Goal: Task Accomplishment & Management: Complete application form

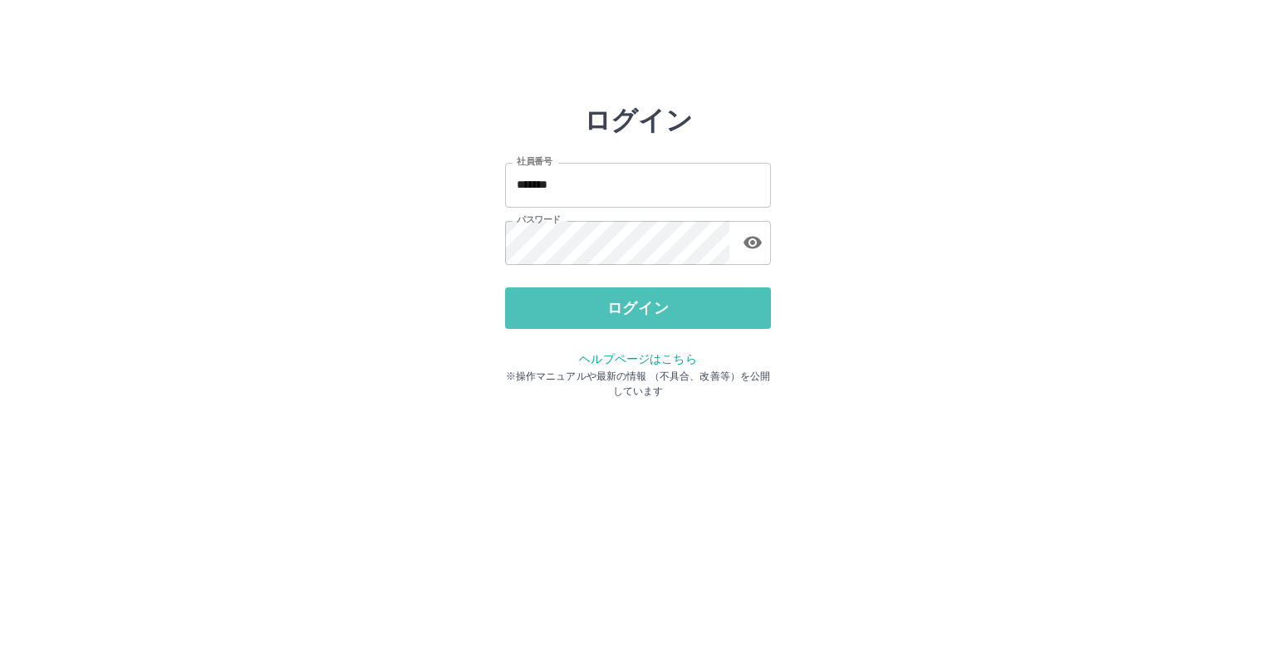
click at [560, 304] on button "ログイン" at bounding box center [638, 308] width 266 height 42
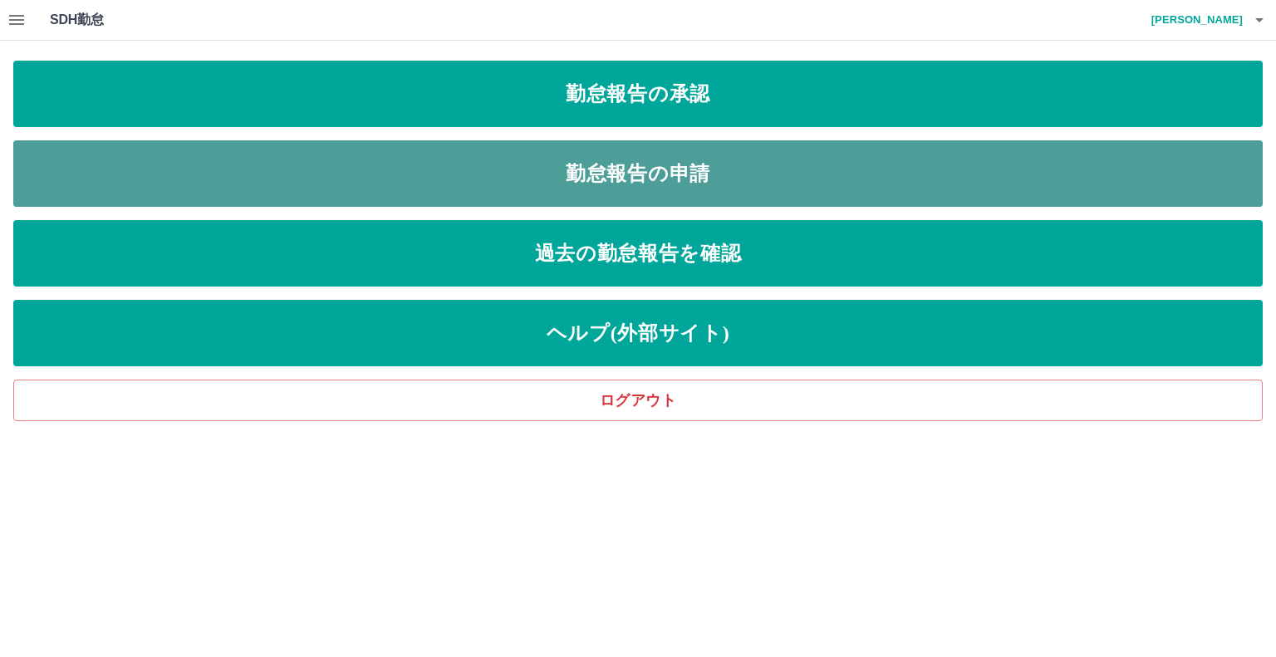
click at [561, 169] on link "勤怠報告の申請" at bounding box center [637, 173] width 1249 height 66
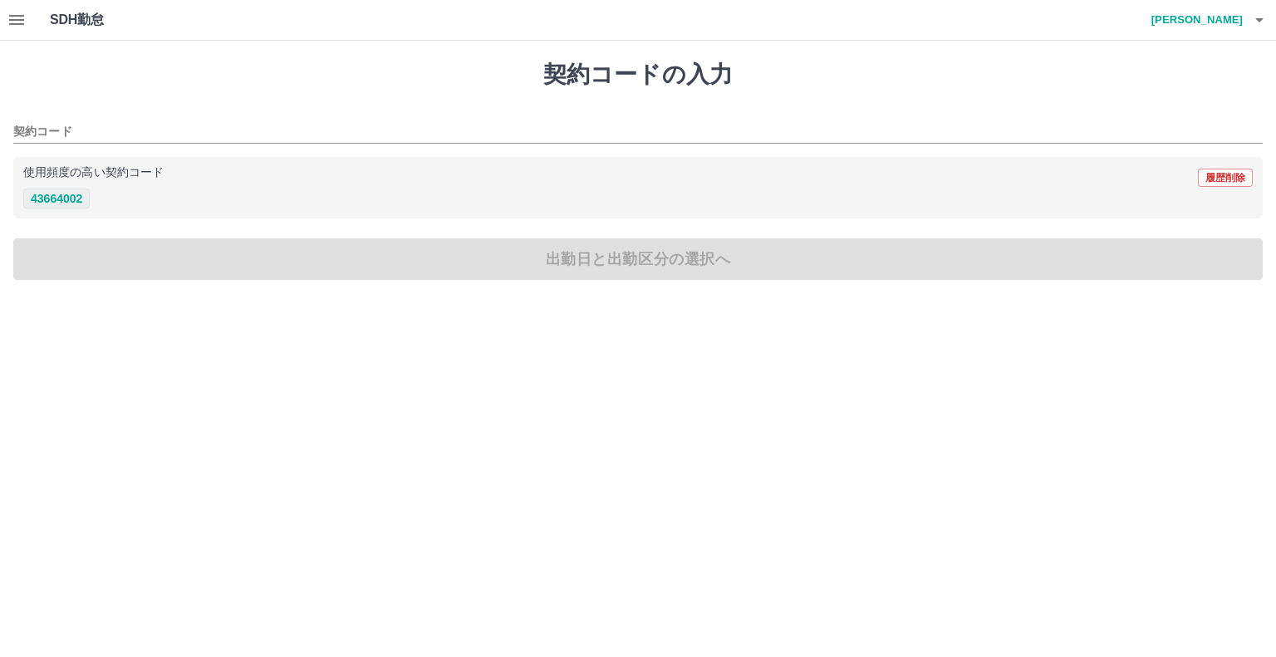
click at [66, 198] on button "43664002" at bounding box center [56, 199] width 66 height 20
type input "********"
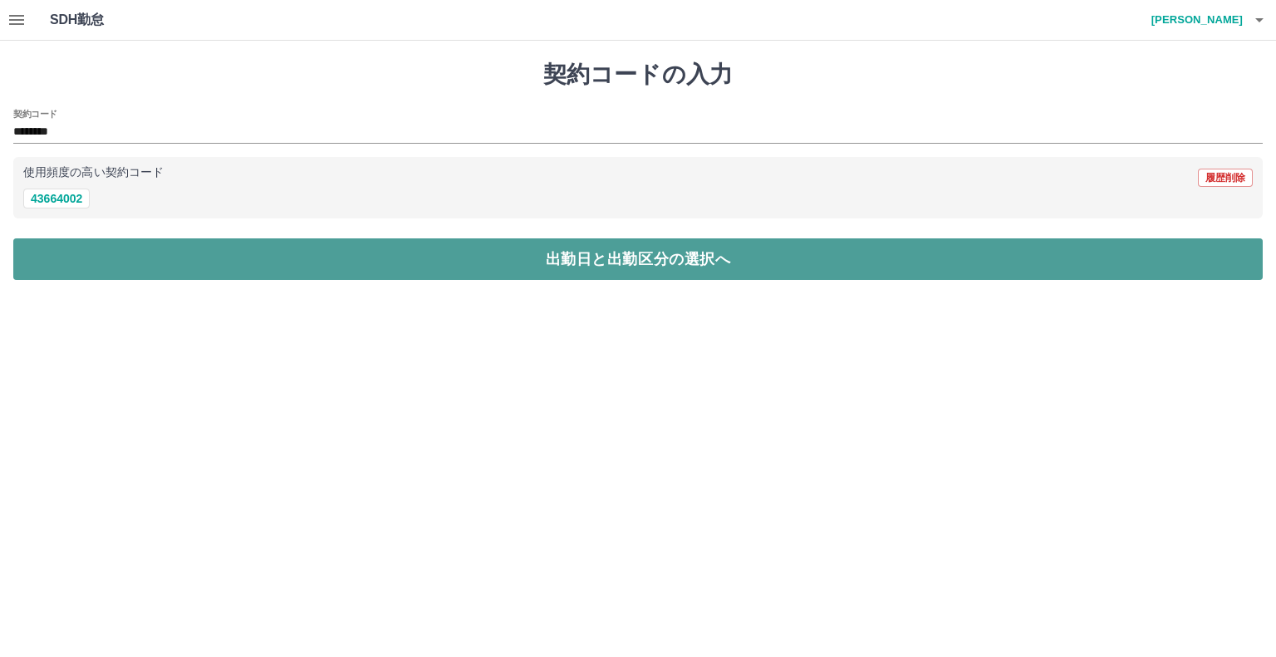
click at [163, 255] on button "出勤日と出勤区分の選択へ" at bounding box center [637, 259] width 1249 height 42
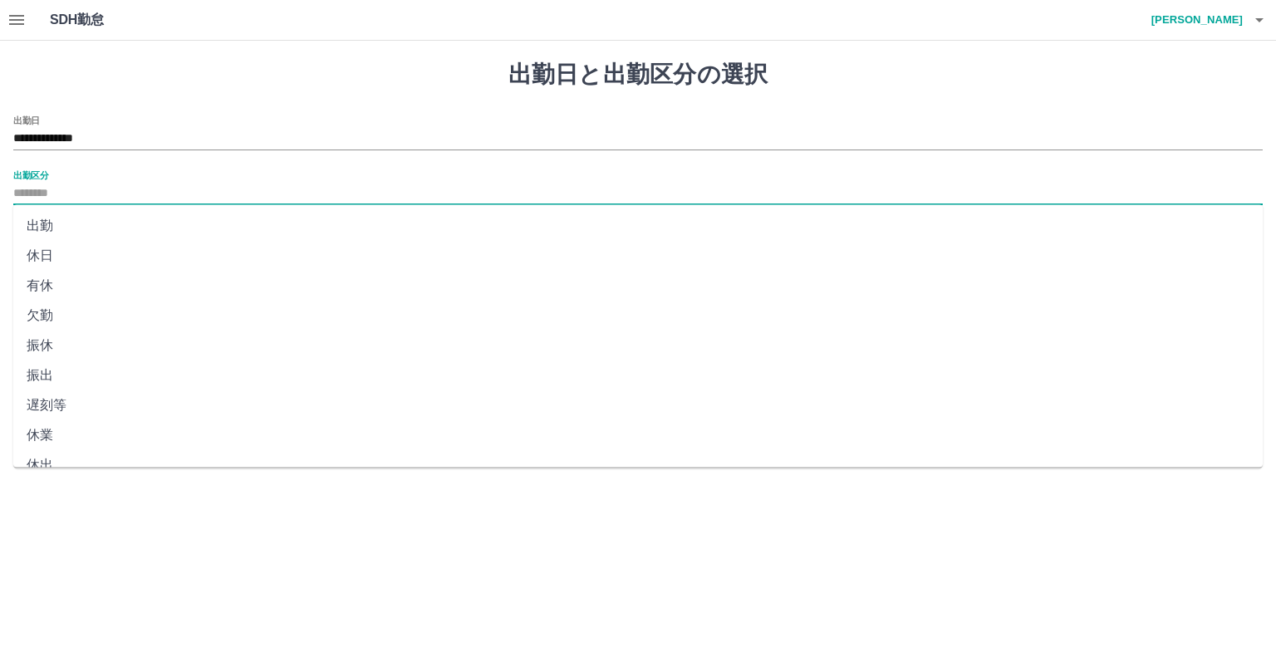
click at [53, 189] on input "出勤区分" at bounding box center [637, 194] width 1249 height 21
click at [32, 221] on li "出勤" at bounding box center [637, 226] width 1249 height 30
type input "**"
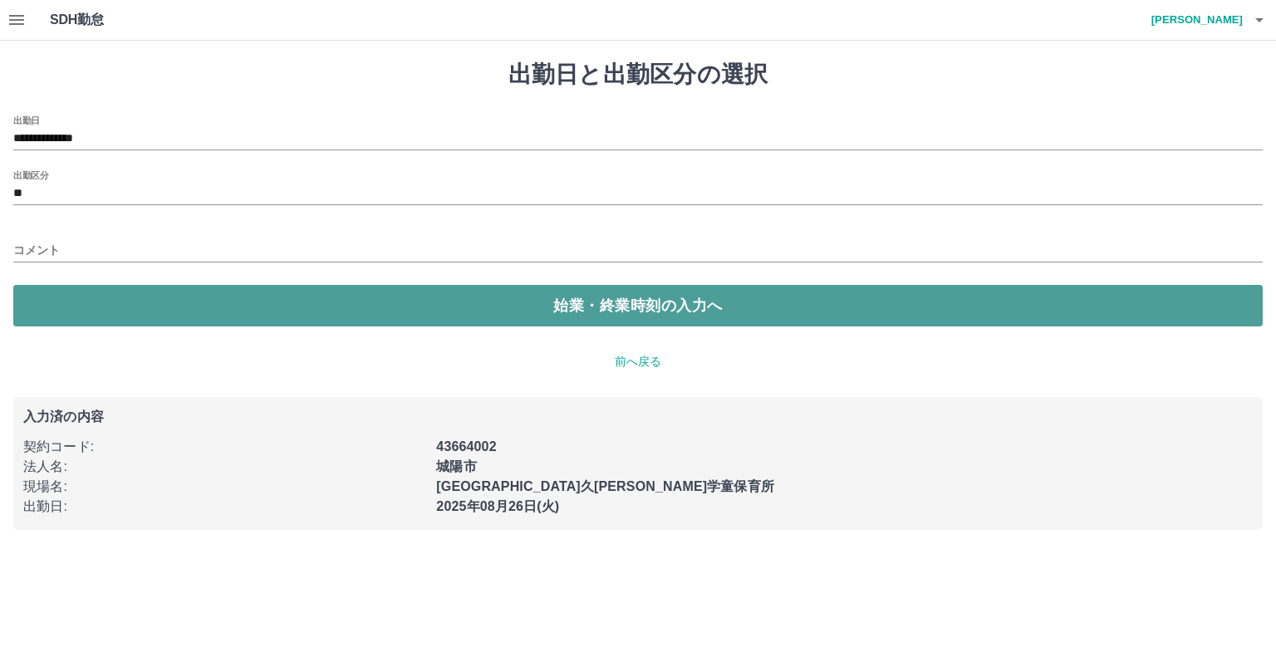
click at [326, 313] on button "始業・終業時刻の入力へ" at bounding box center [637, 306] width 1249 height 42
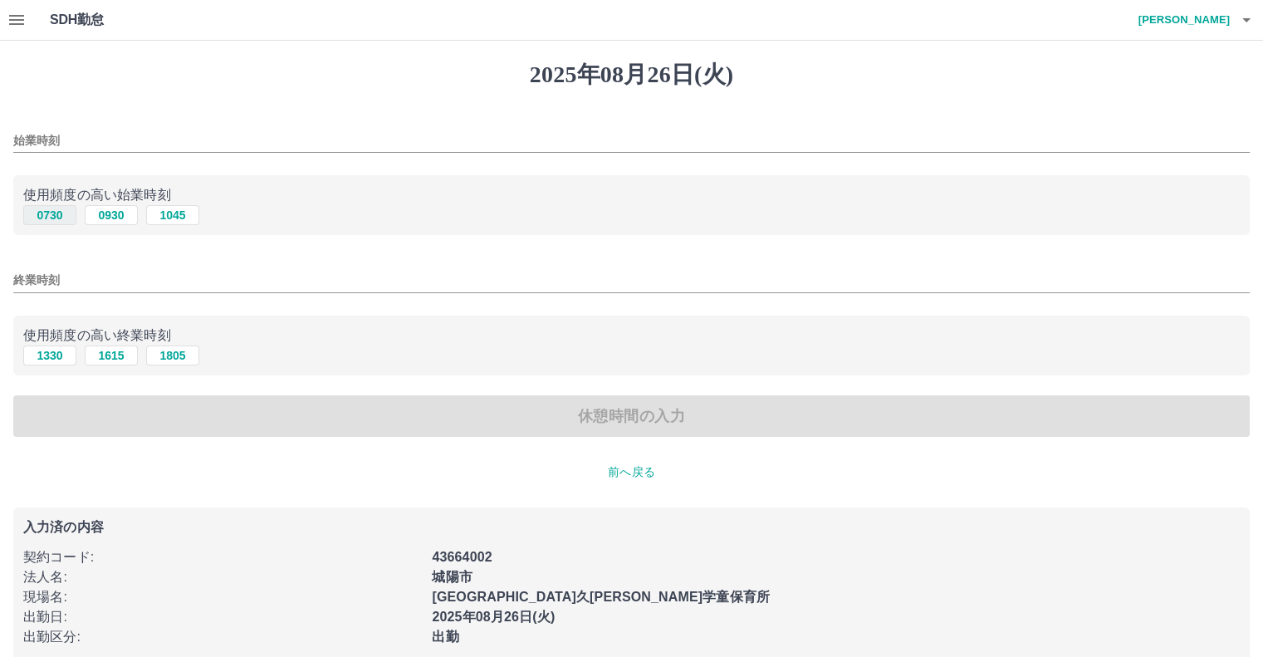
click at [42, 221] on button "0730" at bounding box center [49, 215] width 53 height 20
type input "****"
click at [43, 363] on button "1330" at bounding box center [49, 355] width 53 height 20
type input "****"
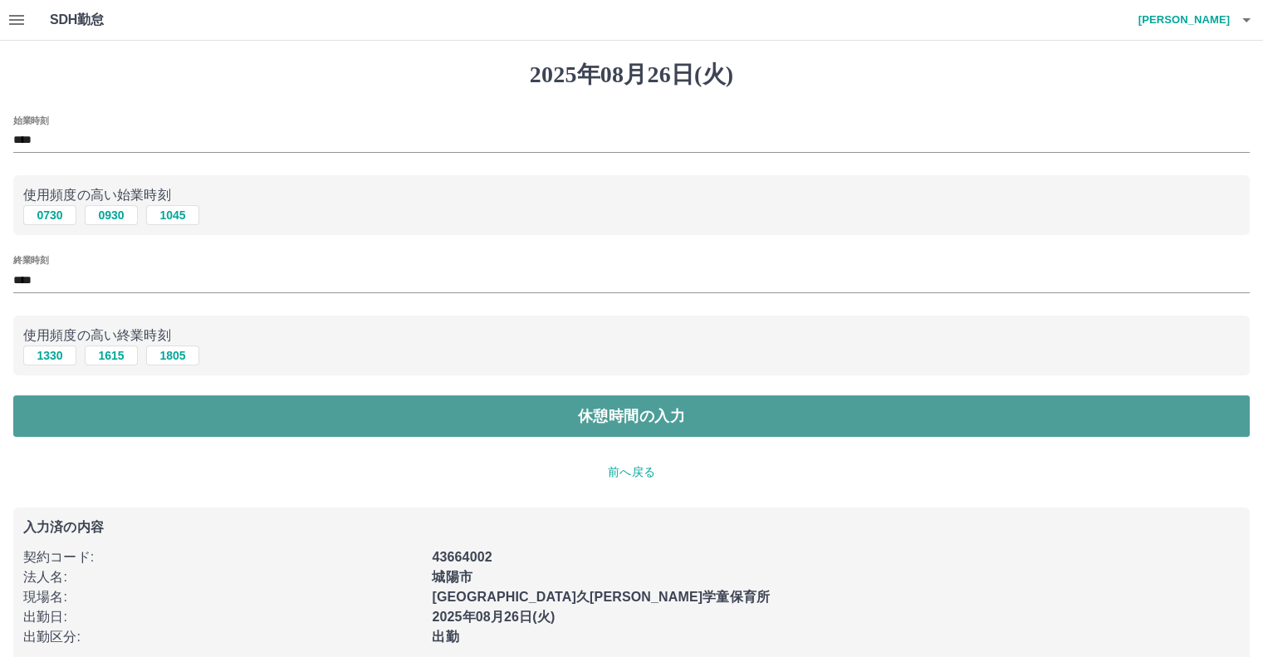
click at [135, 414] on button "休憩時間の入力" at bounding box center [631, 416] width 1237 height 42
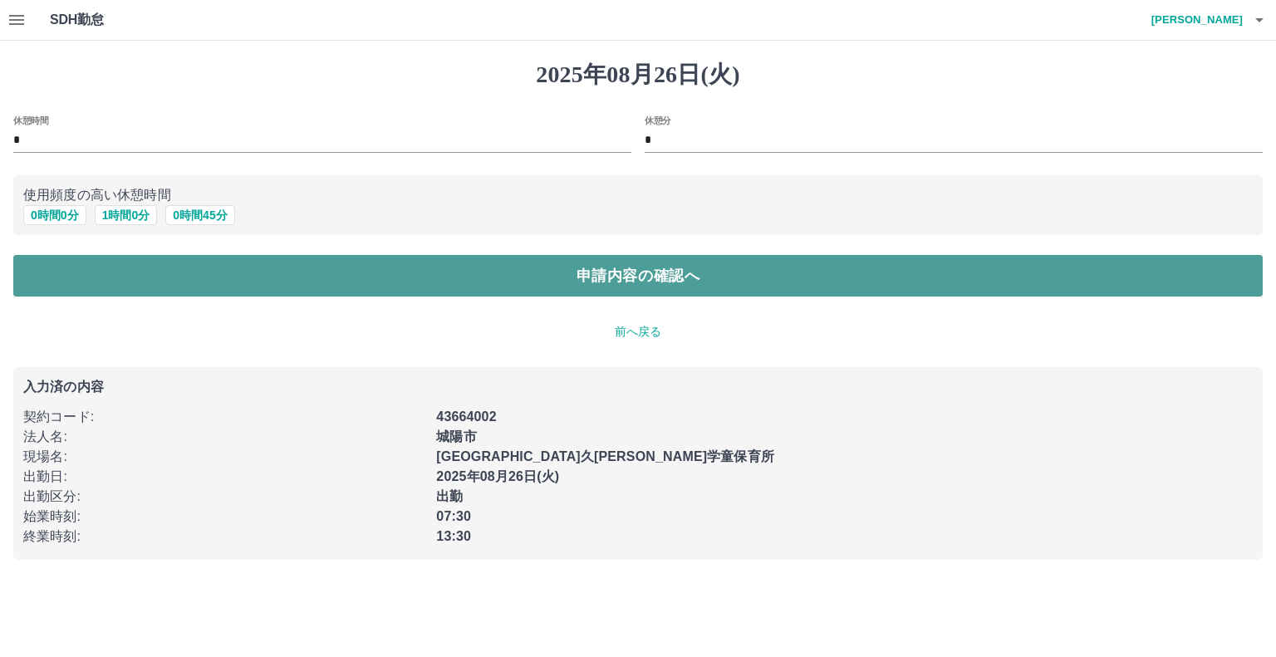
click at [694, 278] on button "申請内容の確認へ" at bounding box center [637, 276] width 1249 height 42
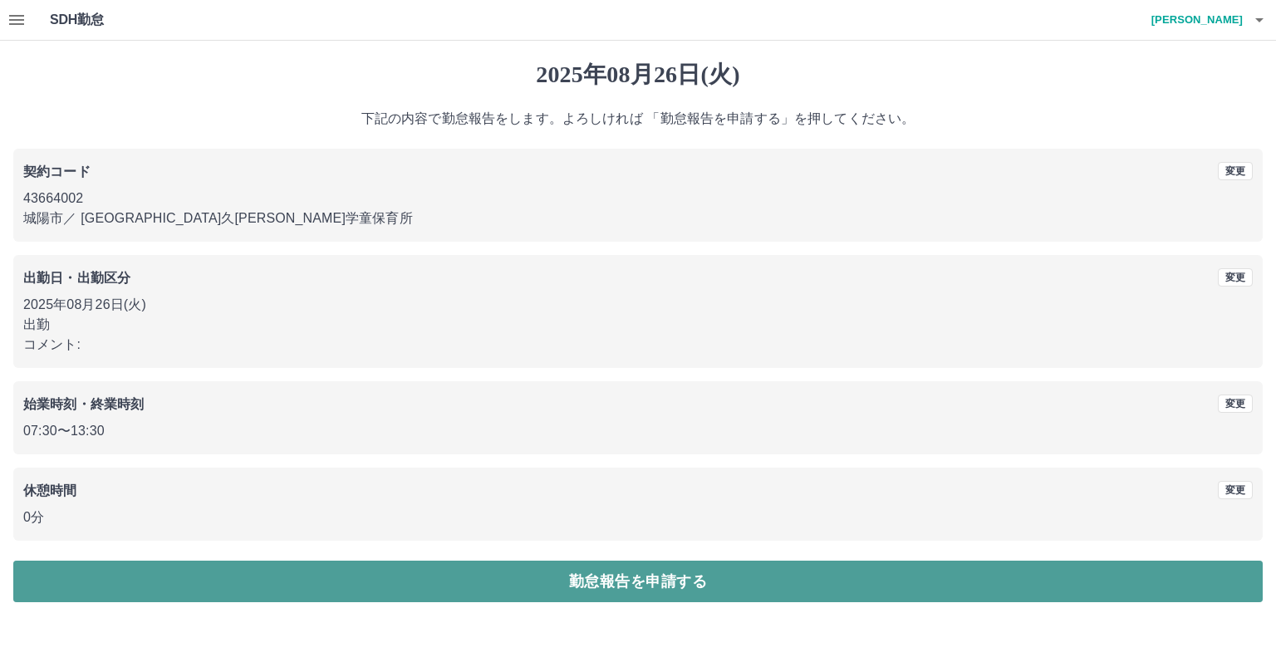
click at [647, 574] on button "勤怠報告を申請する" at bounding box center [637, 582] width 1249 height 42
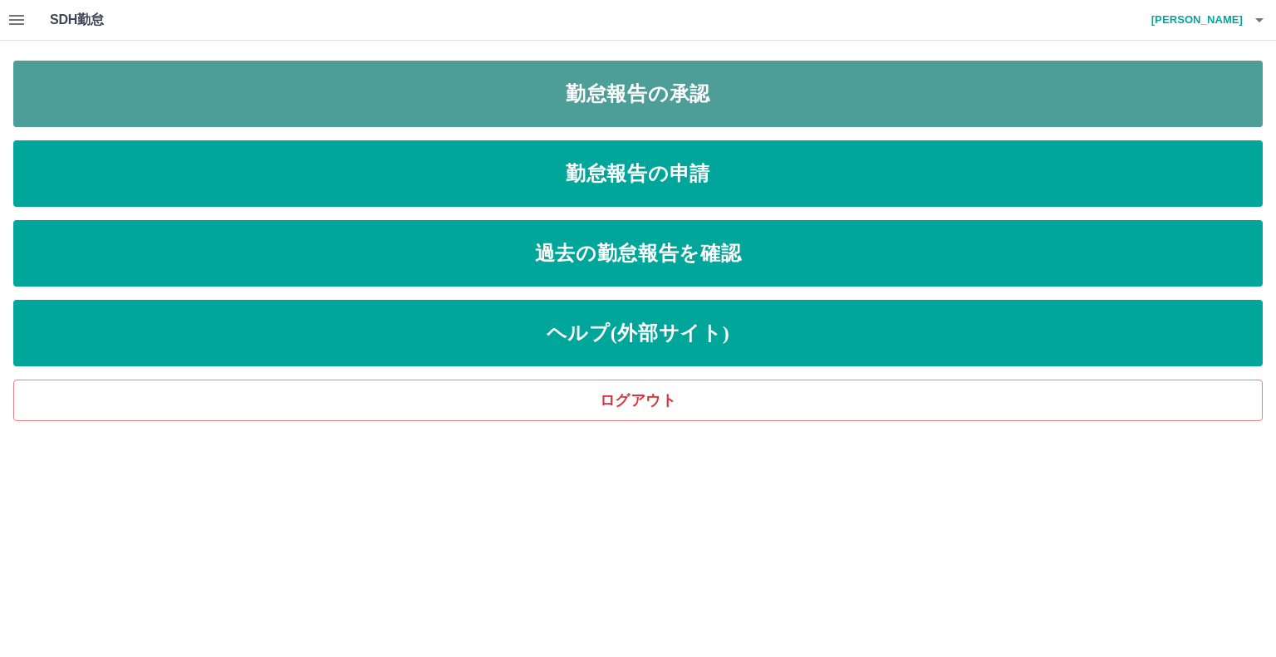
click at [531, 83] on link "勤怠報告の承認" at bounding box center [637, 94] width 1249 height 66
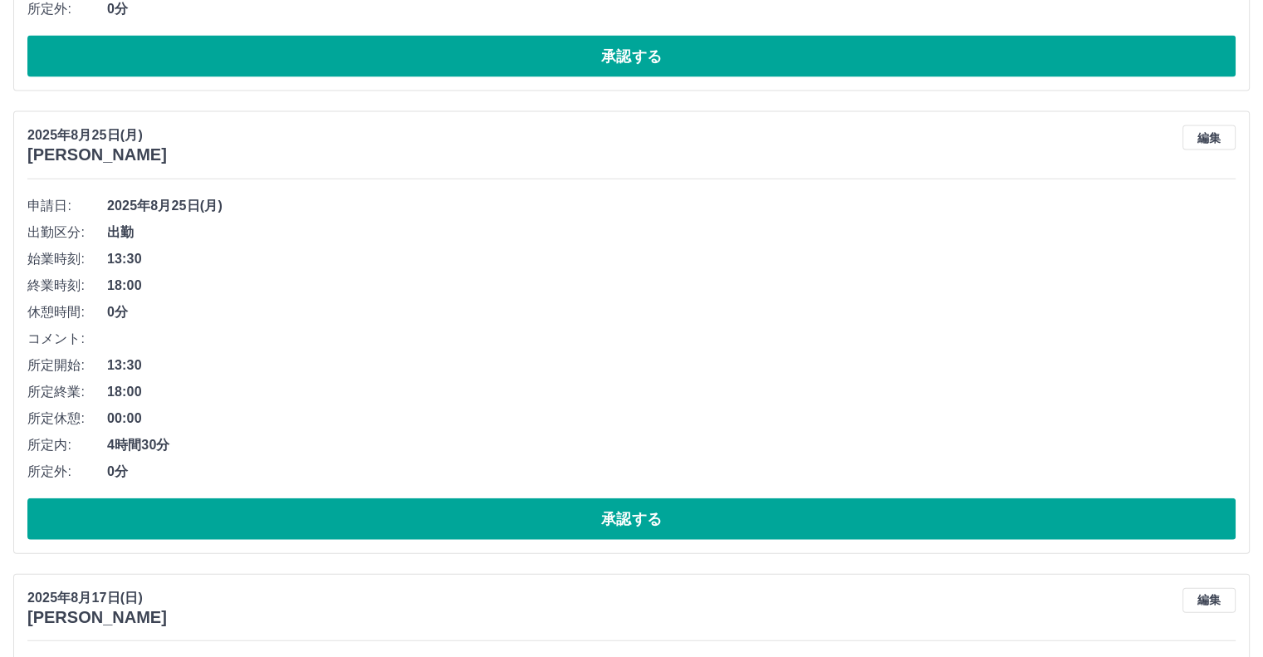
scroll to position [3747, 0]
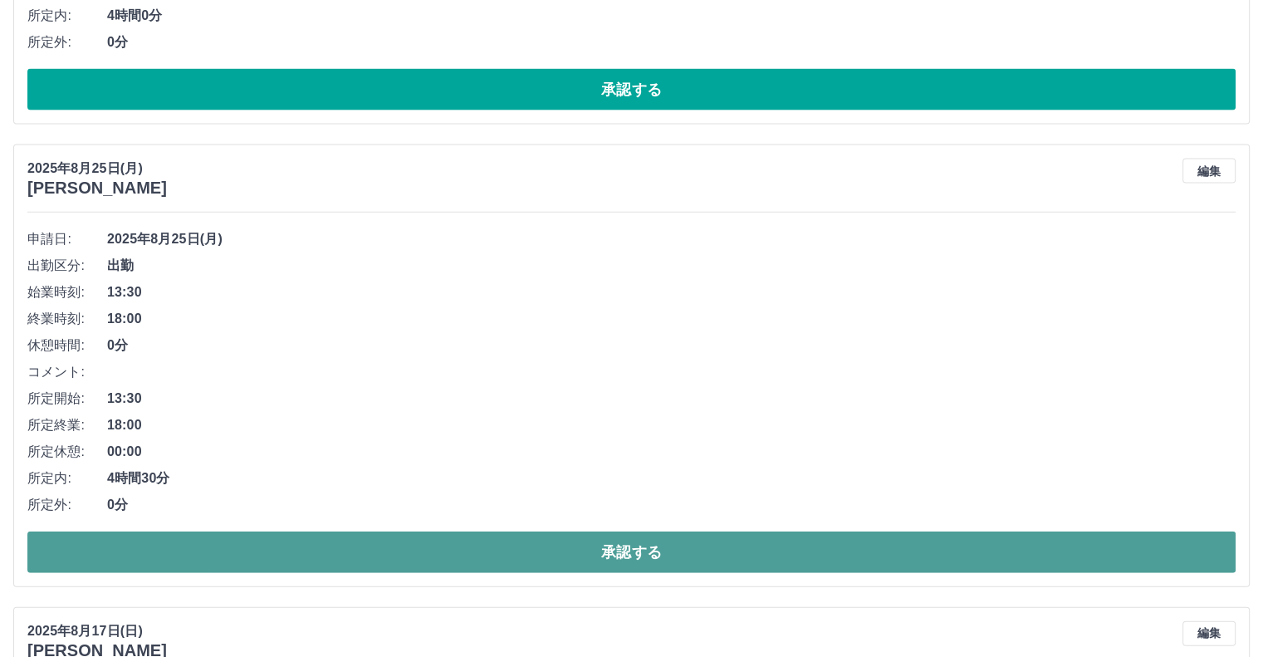
click at [822, 551] on button "承認する" at bounding box center [631, 552] width 1208 height 42
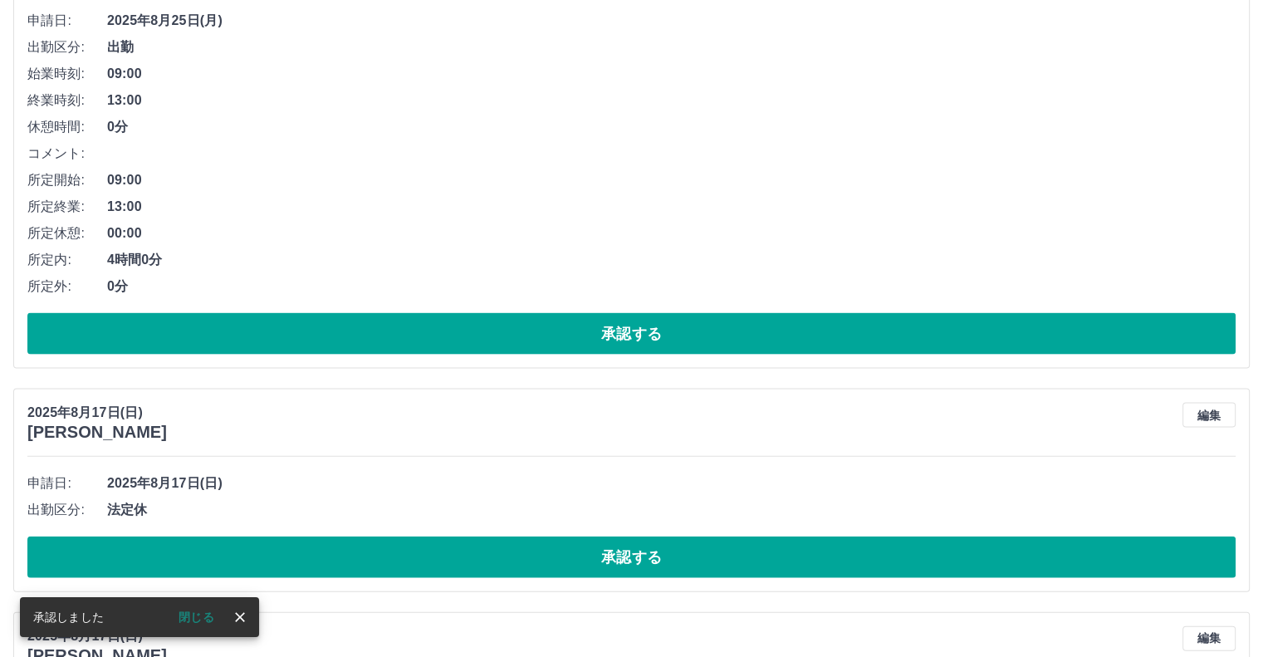
scroll to position [3339, 0]
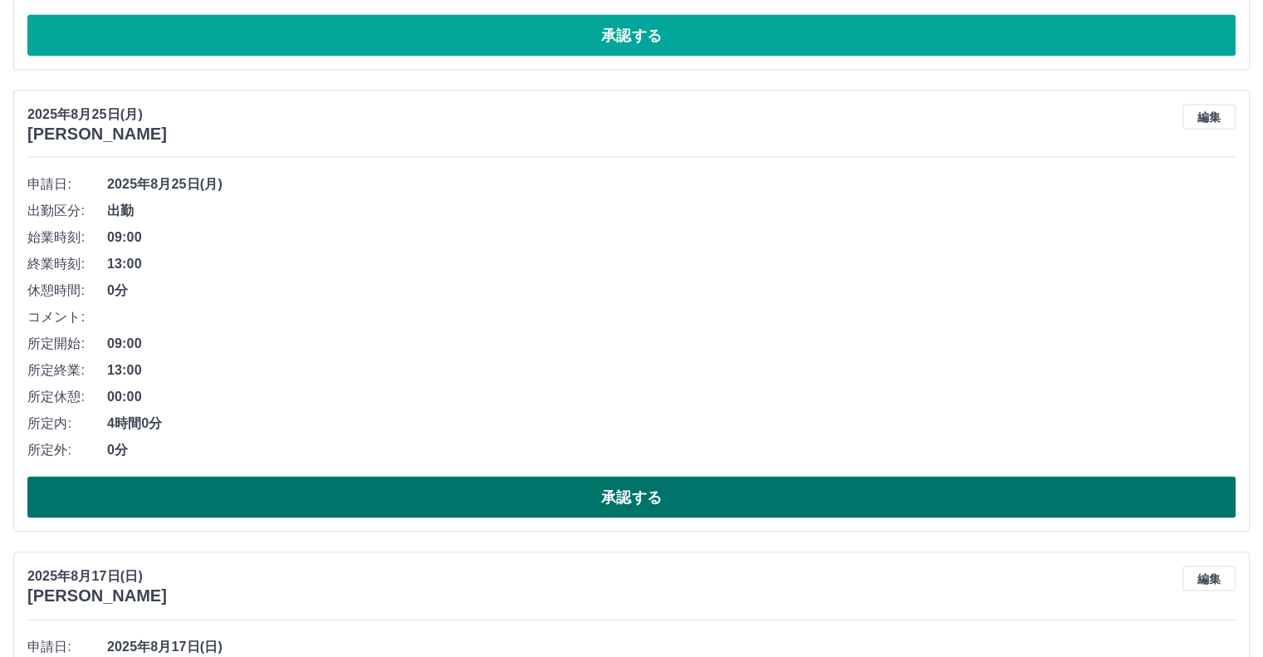
click at [642, 499] on button "承認する" at bounding box center [631, 498] width 1208 height 42
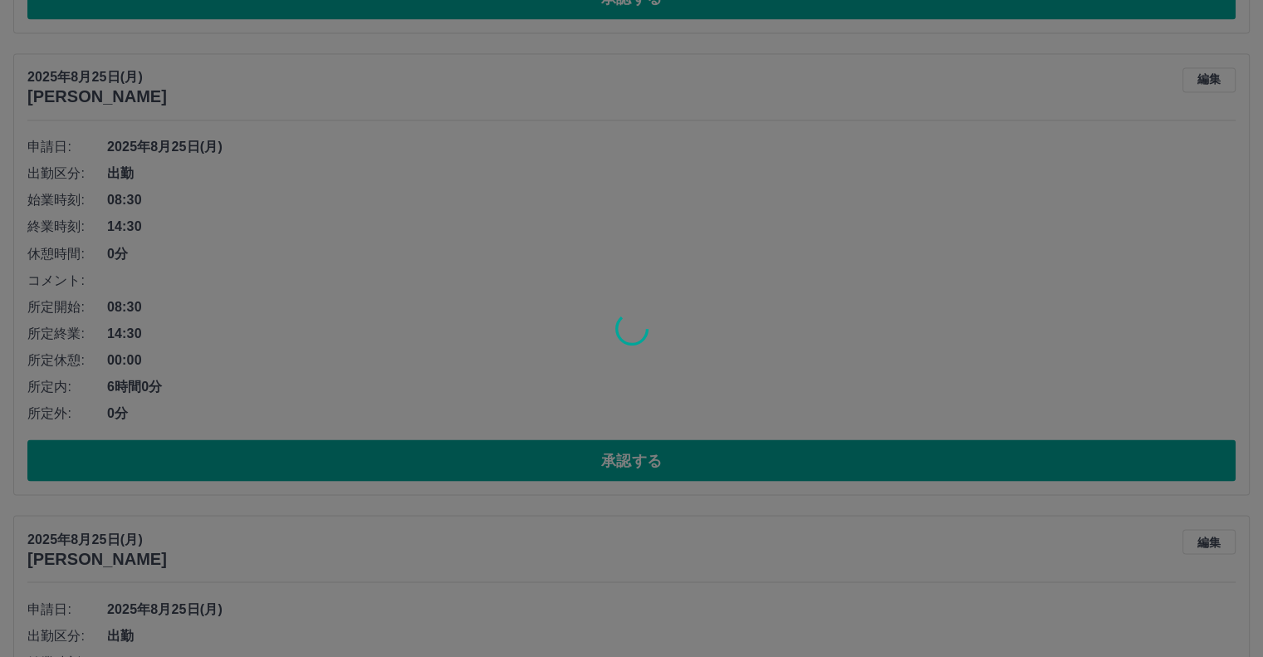
scroll to position [2873, 0]
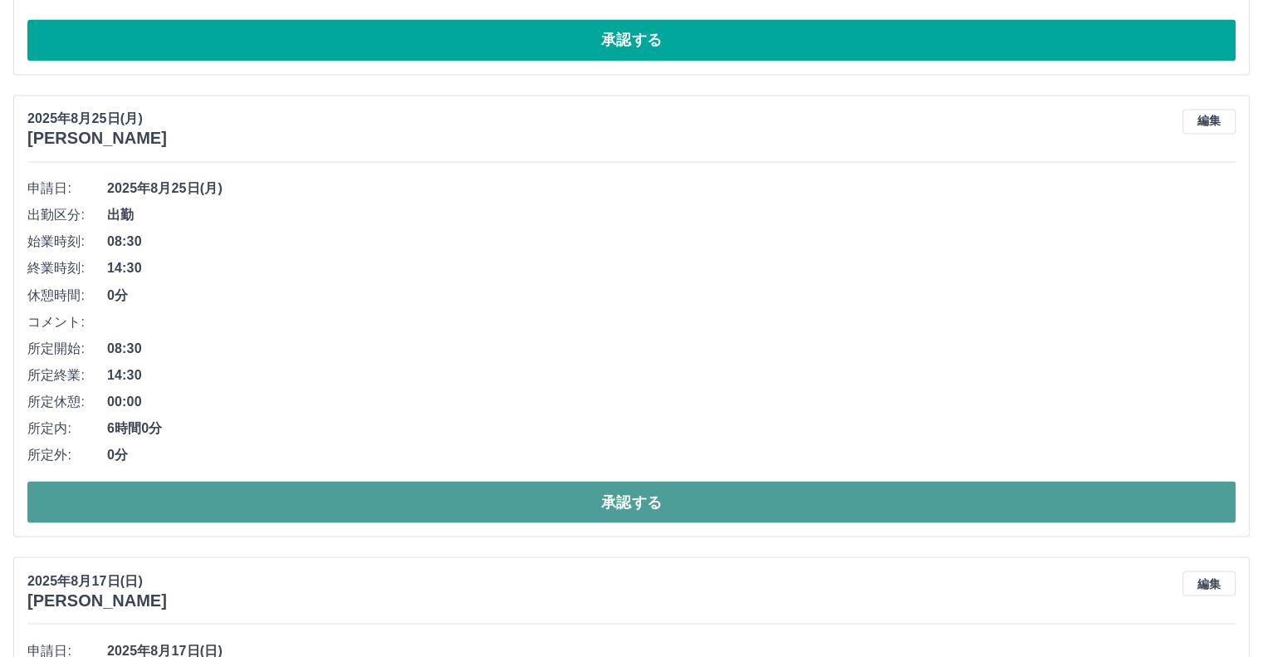
click at [1154, 491] on button "承認する" at bounding box center [631, 502] width 1208 height 42
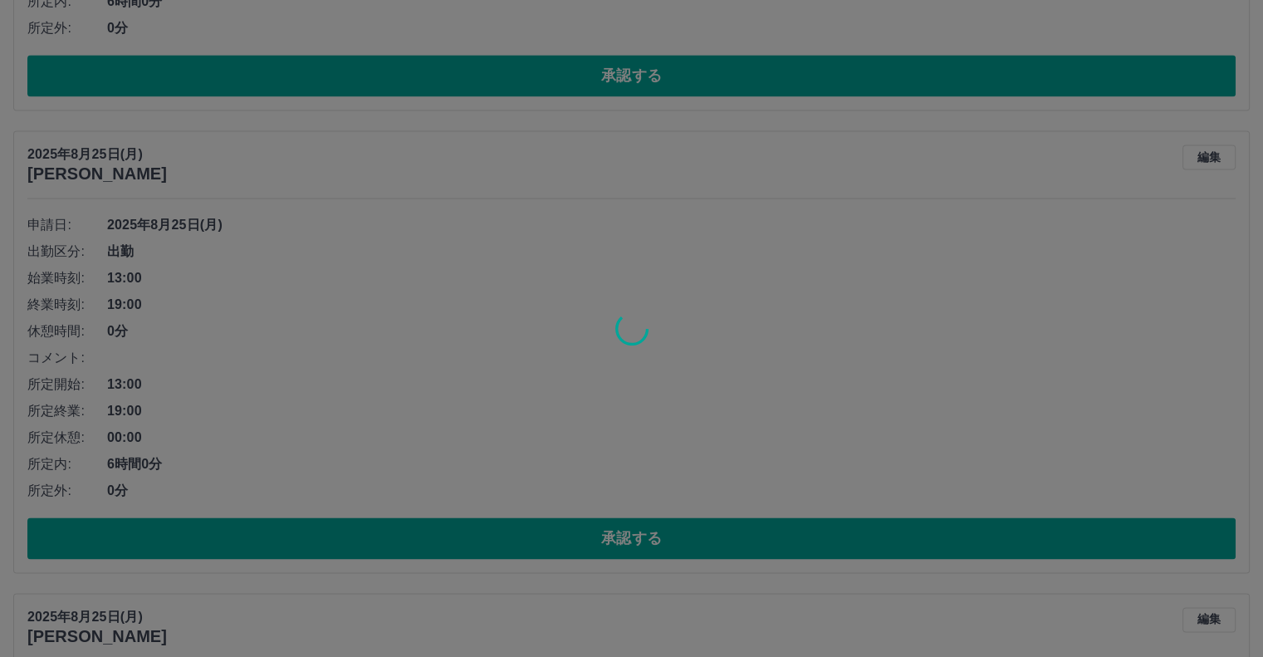
scroll to position [2368, 0]
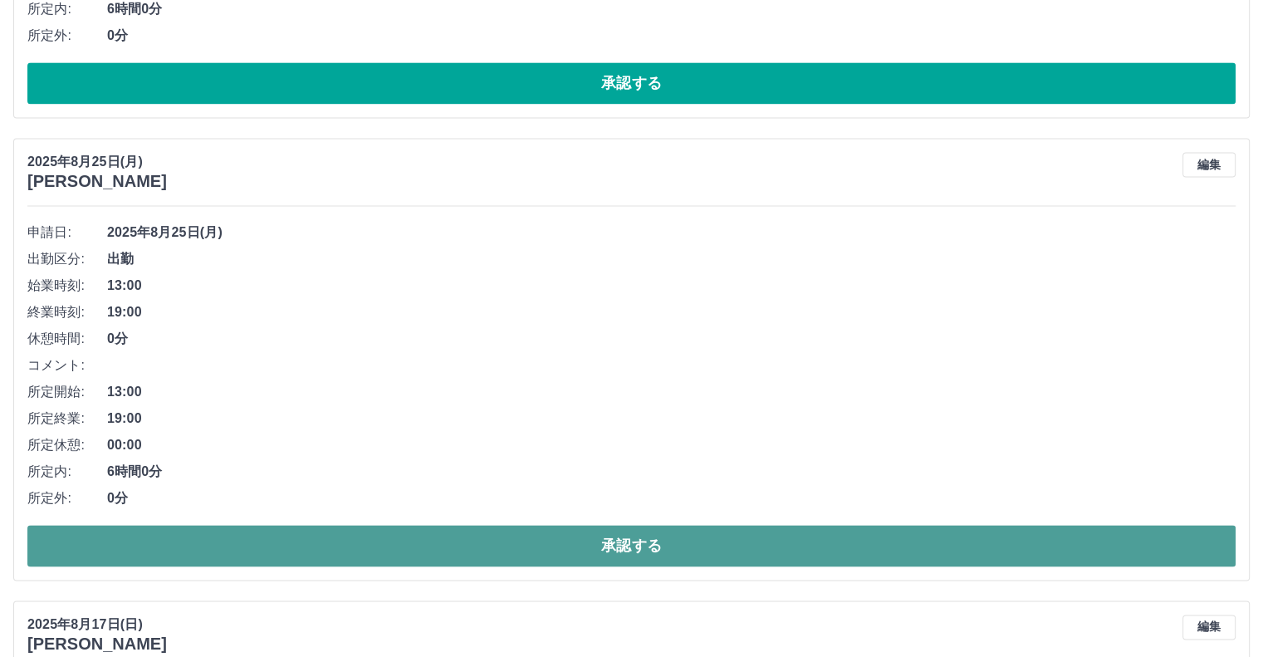
click at [958, 525] on button "承認する" at bounding box center [631, 546] width 1208 height 42
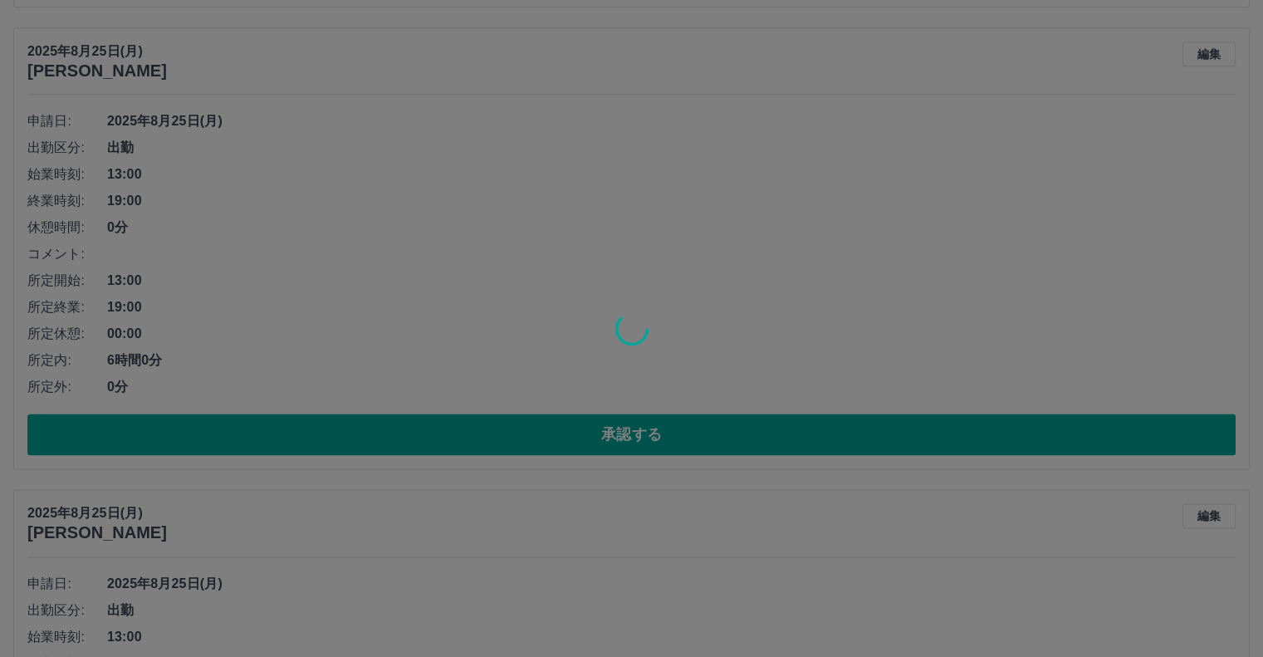
scroll to position [2000, 0]
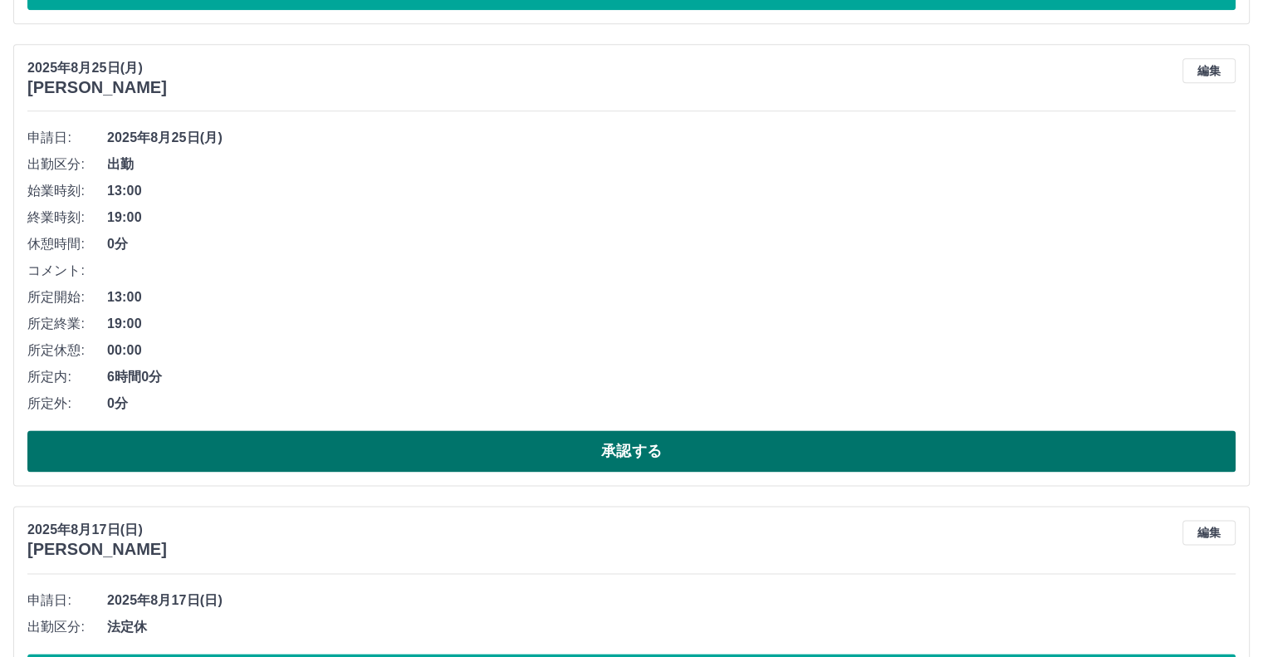
click at [1159, 432] on button "承認する" at bounding box center [631, 451] width 1208 height 42
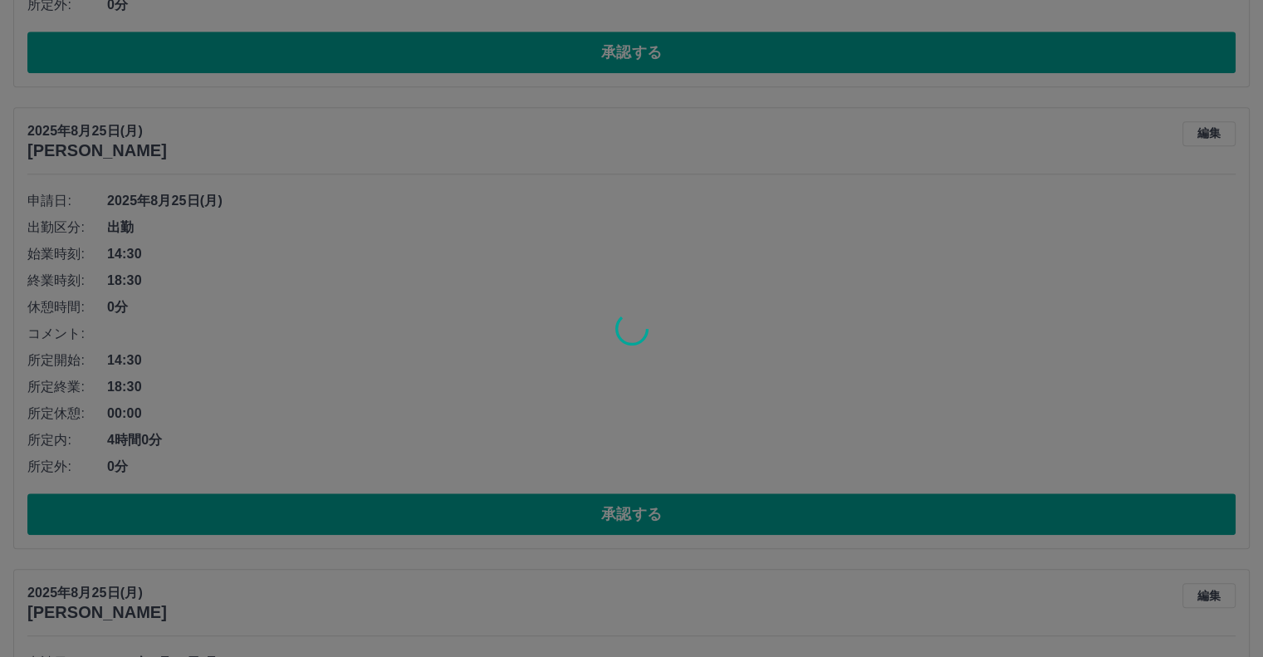
scroll to position [1467, 0]
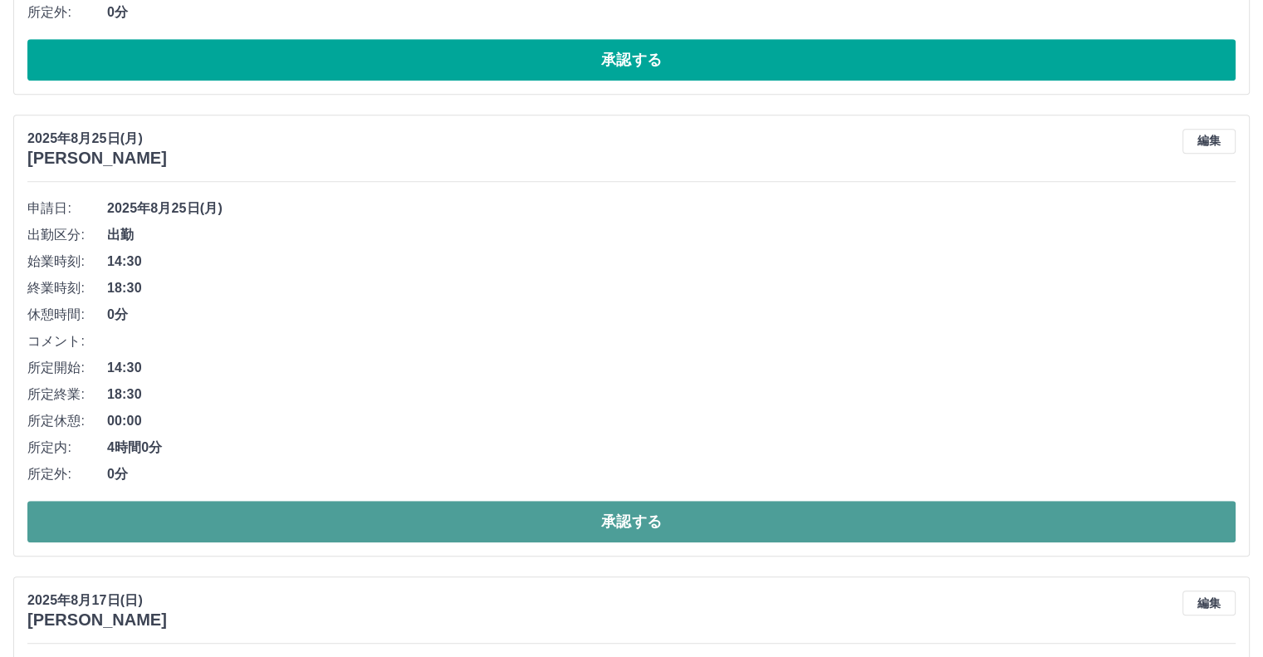
click at [729, 511] on button "承認する" at bounding box center [631, 522] width 1208 height 42
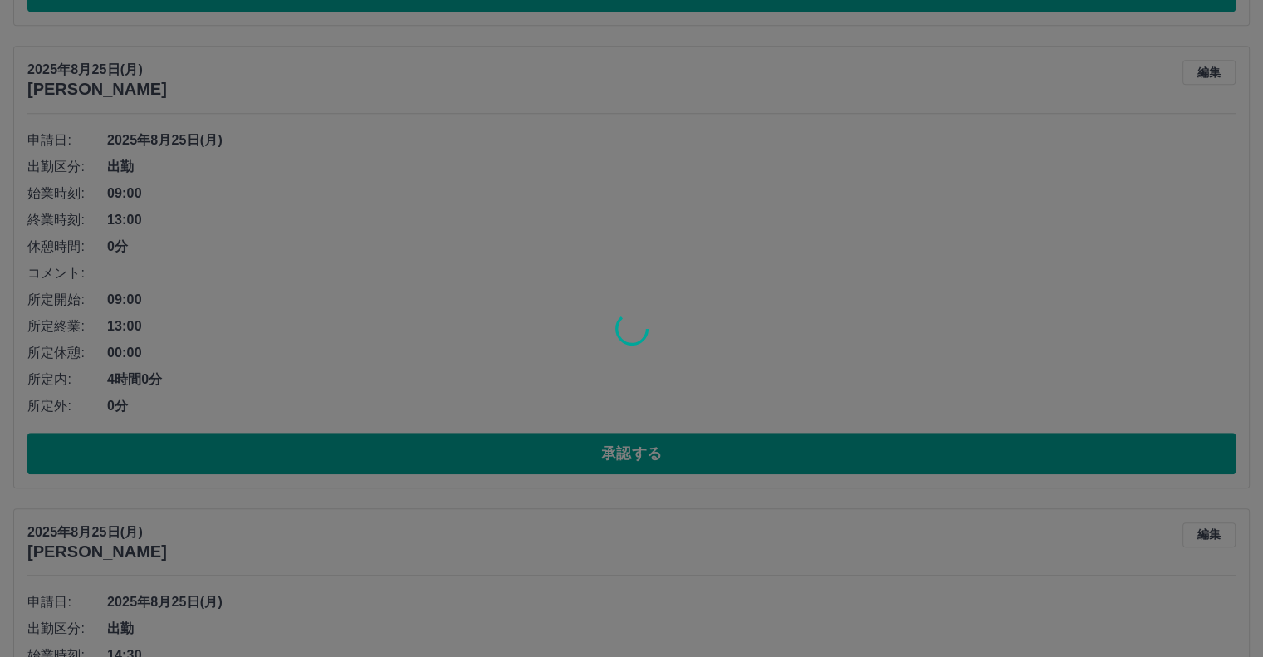
scroll to position [1023, 0]
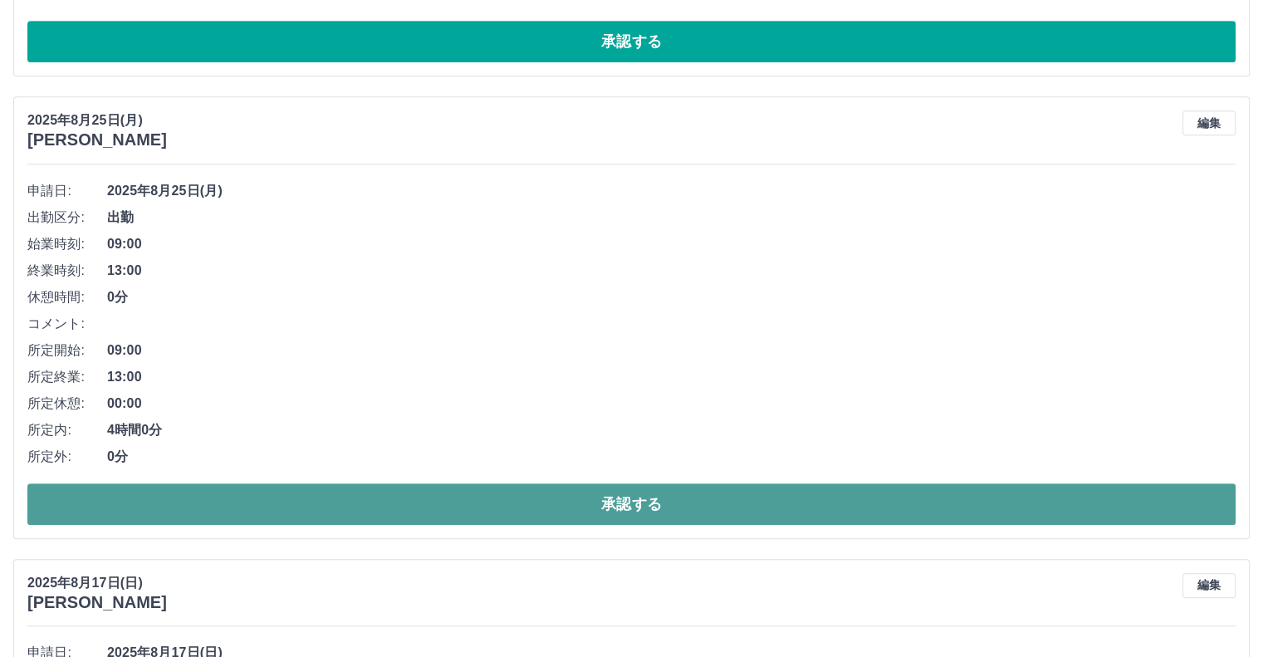
click at [1034, 486] on button "承認する" at bounding box center [631, 504] width 1208 height 42
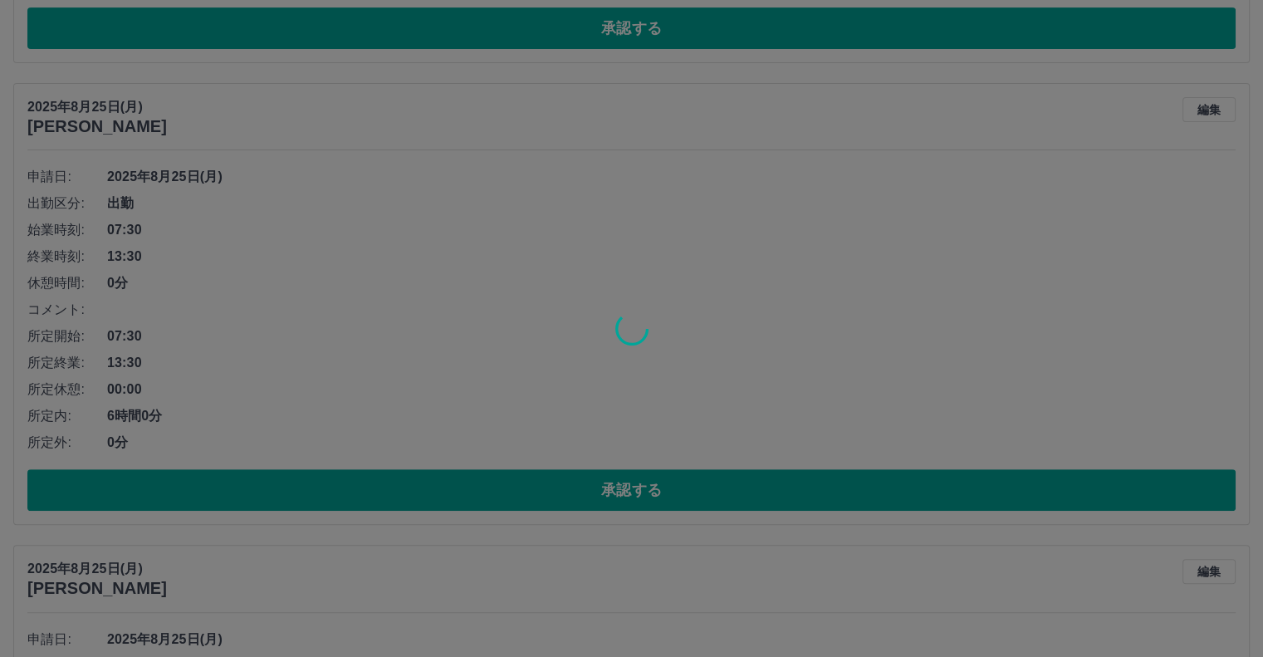
scroll to position [554, 0]
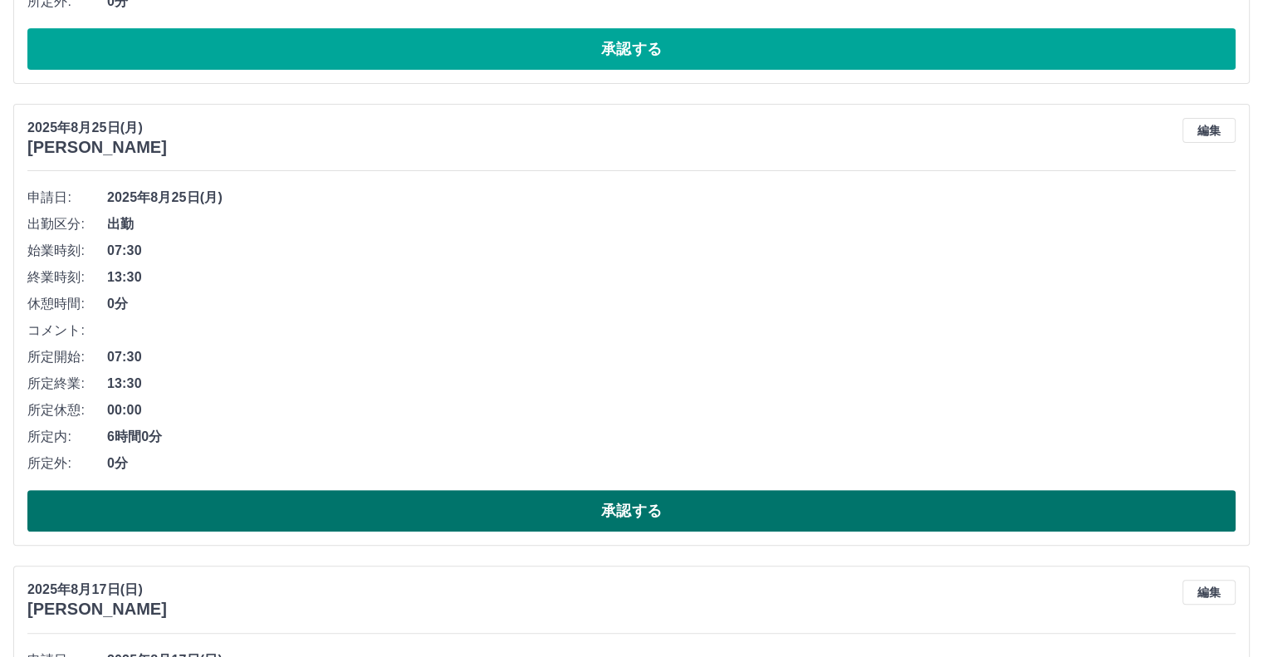
click at [674, 519] on button "承認する" at bounding box center [631, 511] width 1208 height 42
